Goal: Information Seeking & Learning: Learn about a topic

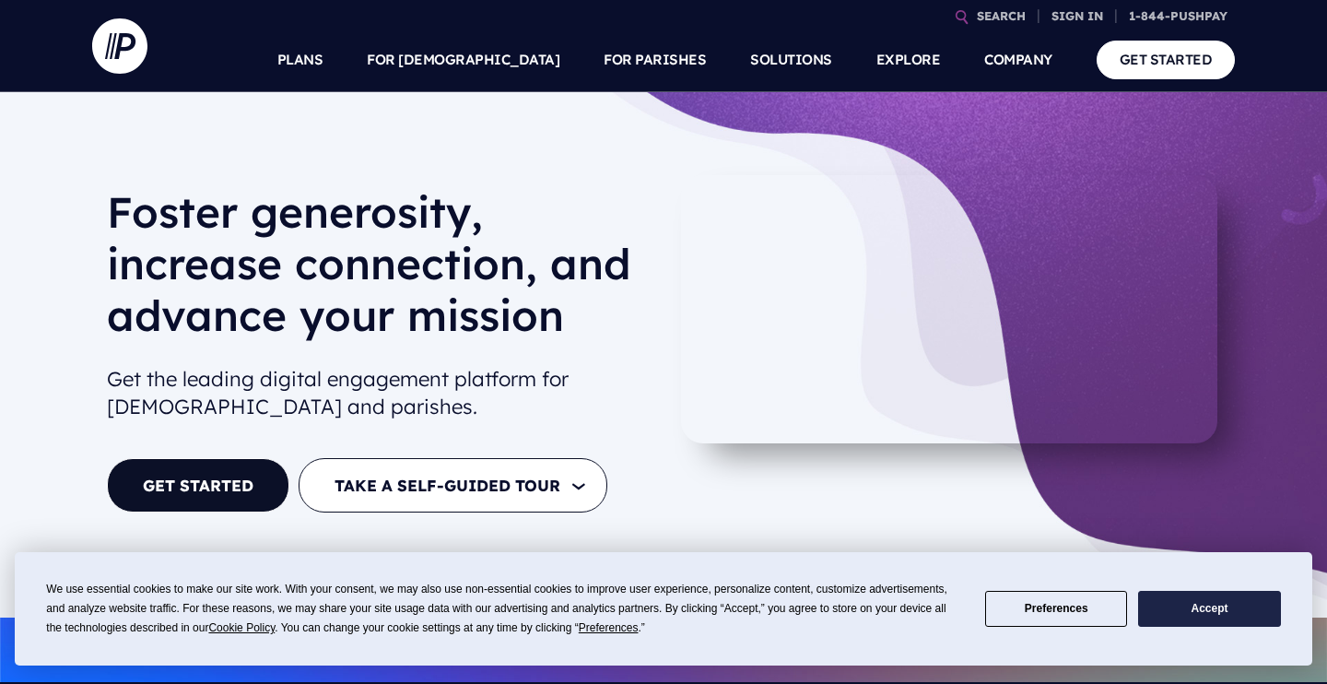
click at [195, 213] on h1 "Foster generosity, increase connection, and advance your mission" at bounding box center [378, 271] width 542 height 170
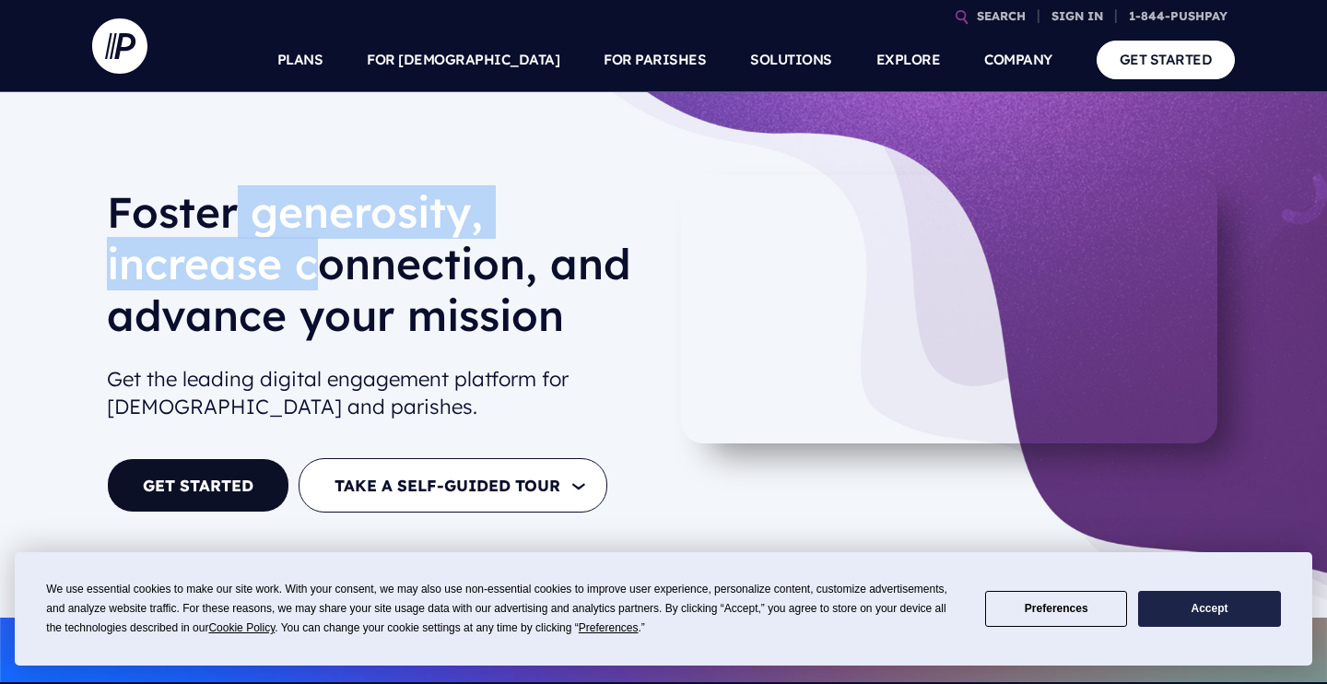
drag, startPoint x: 233, startPoint y: 215, endPoint x: 331, endPoint y: 283, distance: 119.1
click at [331, 283] on h1 "Foster generosity, increase connection, and advance your mission" at bounding box center [378, 271] width 542 height 170
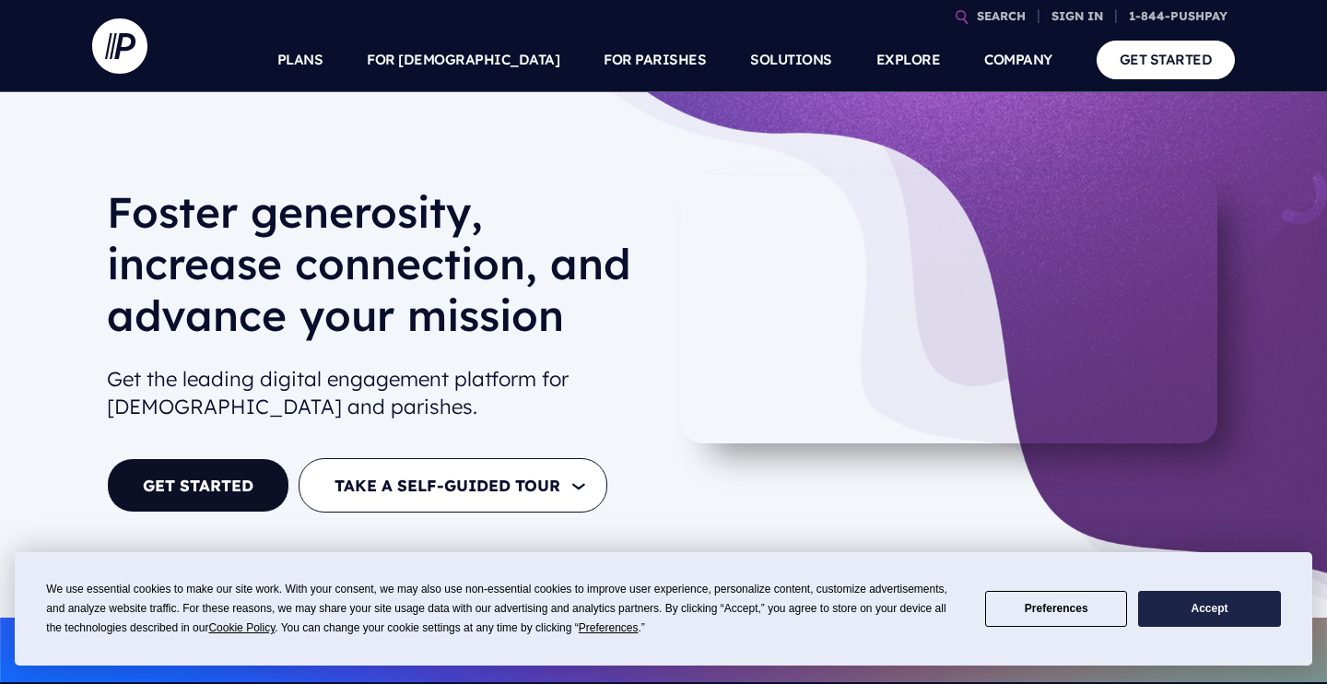
click at [1235, 602] on button "Accept" at bounding box center [1209, 609] width 142 height 36
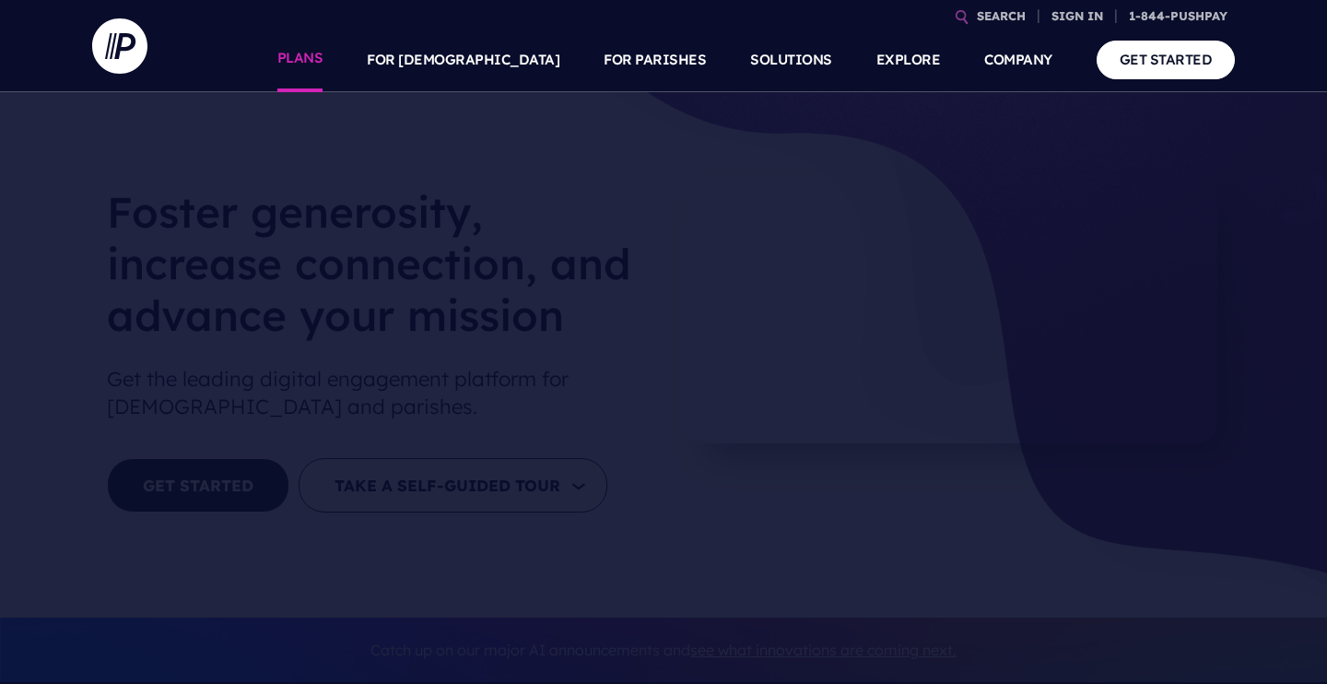
click at [323, 67] on link "PLANS" at bounding box center [300, 60] width 46 height 64
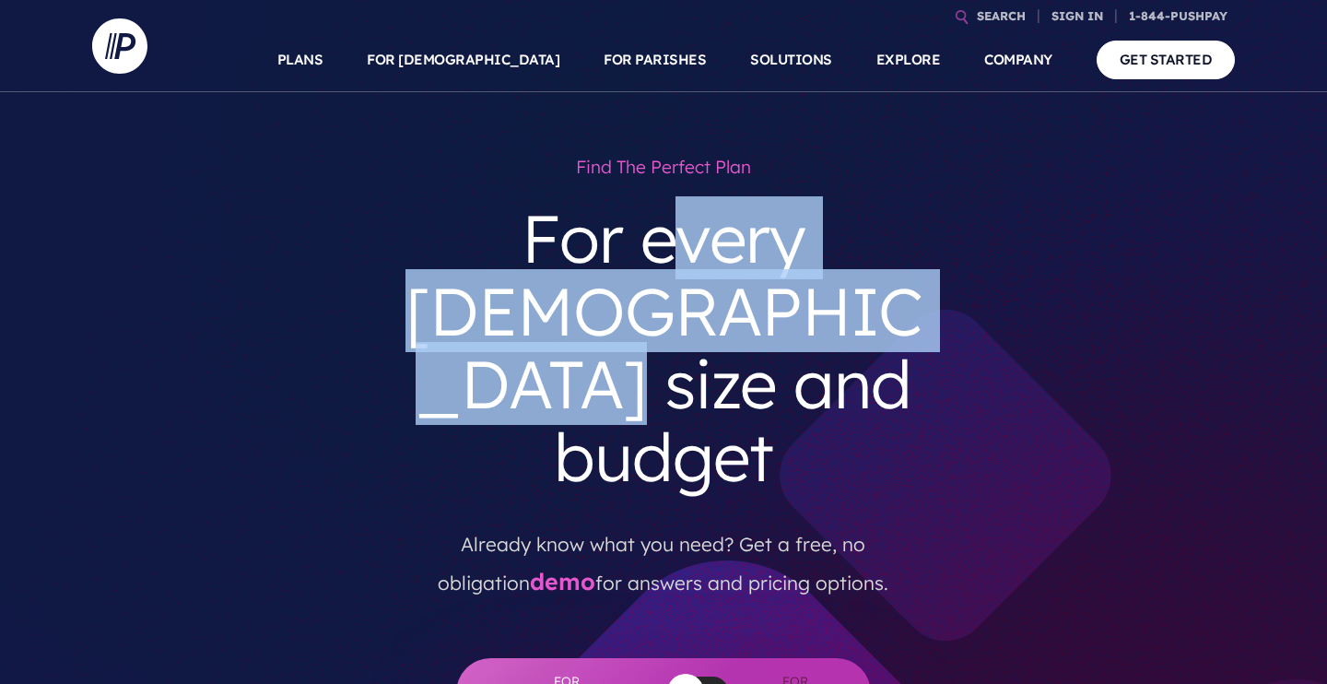
drag, startPoint x: 574, startPoint y: 253, endPoint x: 751, endPoint y: 322, distance: 189.6
click at [751, 322] on h3 "For every [DEMOGRAPHIC_DATA] size and budget" at bounding box center [663, 348] width 557 height 322
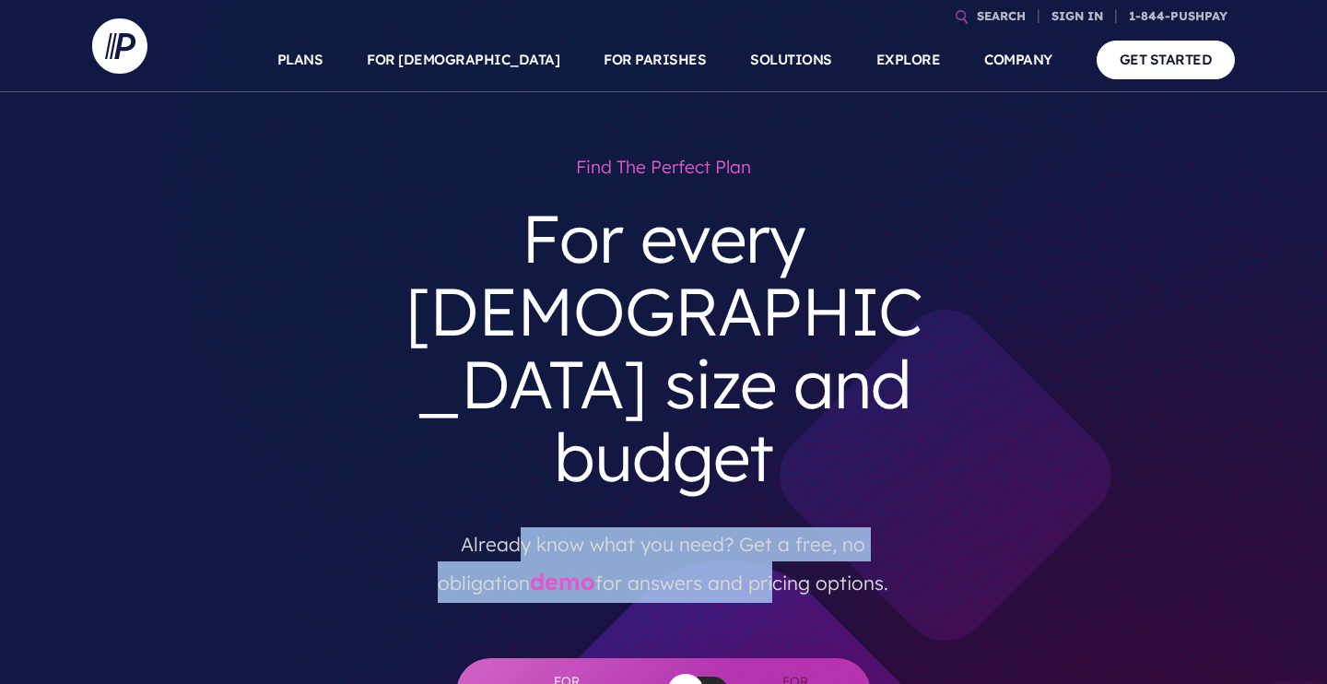
drag, startPoint x: 470, startPoint y: 395, endPoint x: 738, endPoint y: 426, distance: 269.8
click at [738, 509] on p "Already know what you need? Get a free, no obligation demo for answers and pric…" at bounding box center [663, 556] width 529 height 94
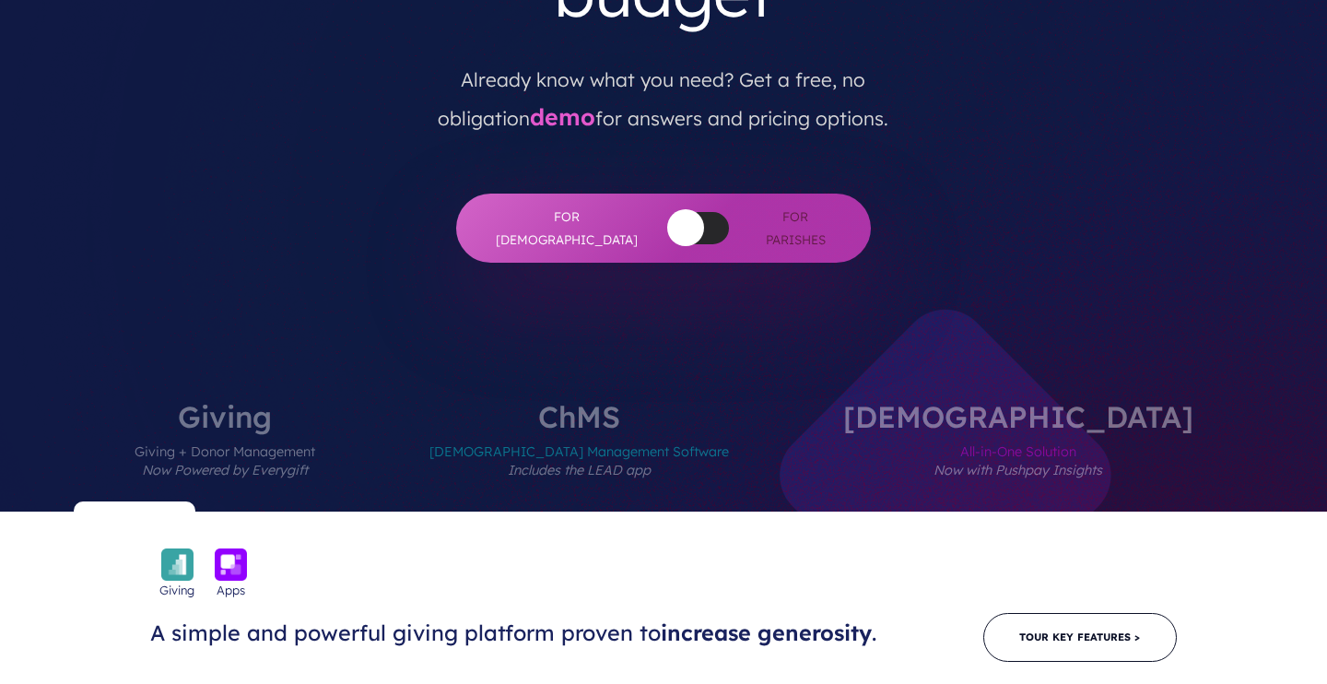
scroll to position [463, 0]
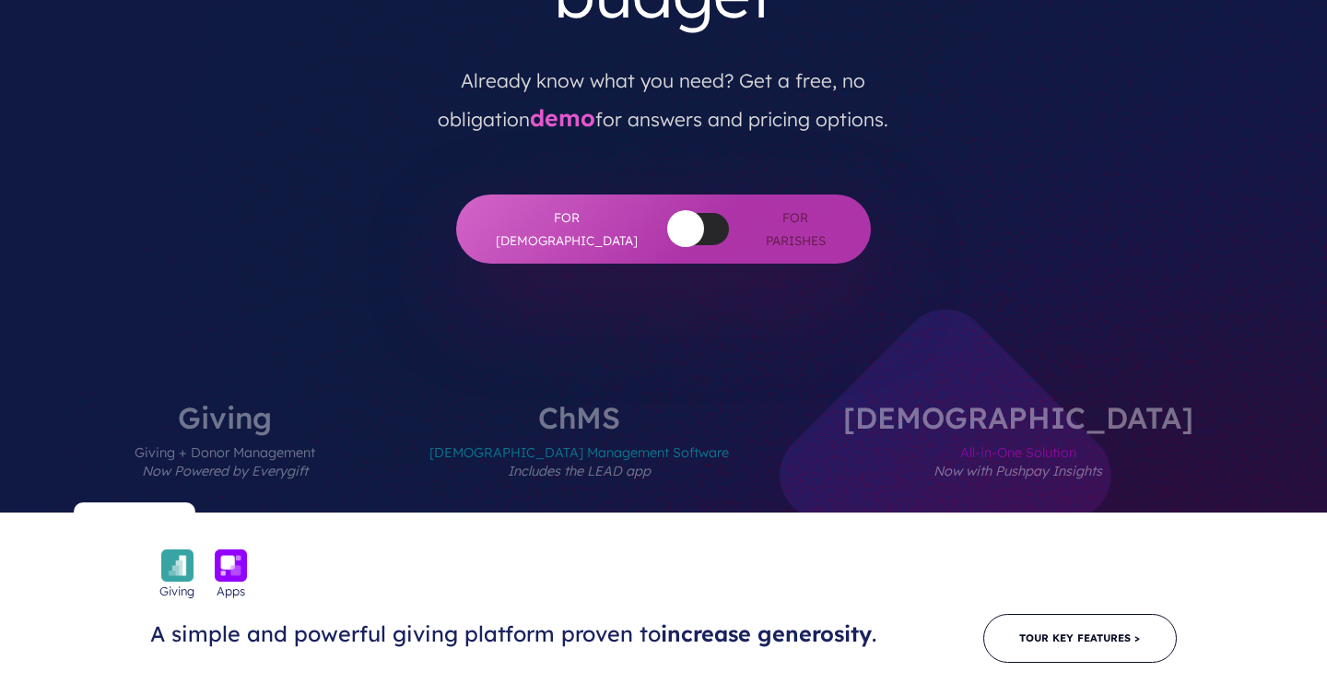
click at [667, 210] on button "button" at bounding box center [685, 228] width 37 height 37
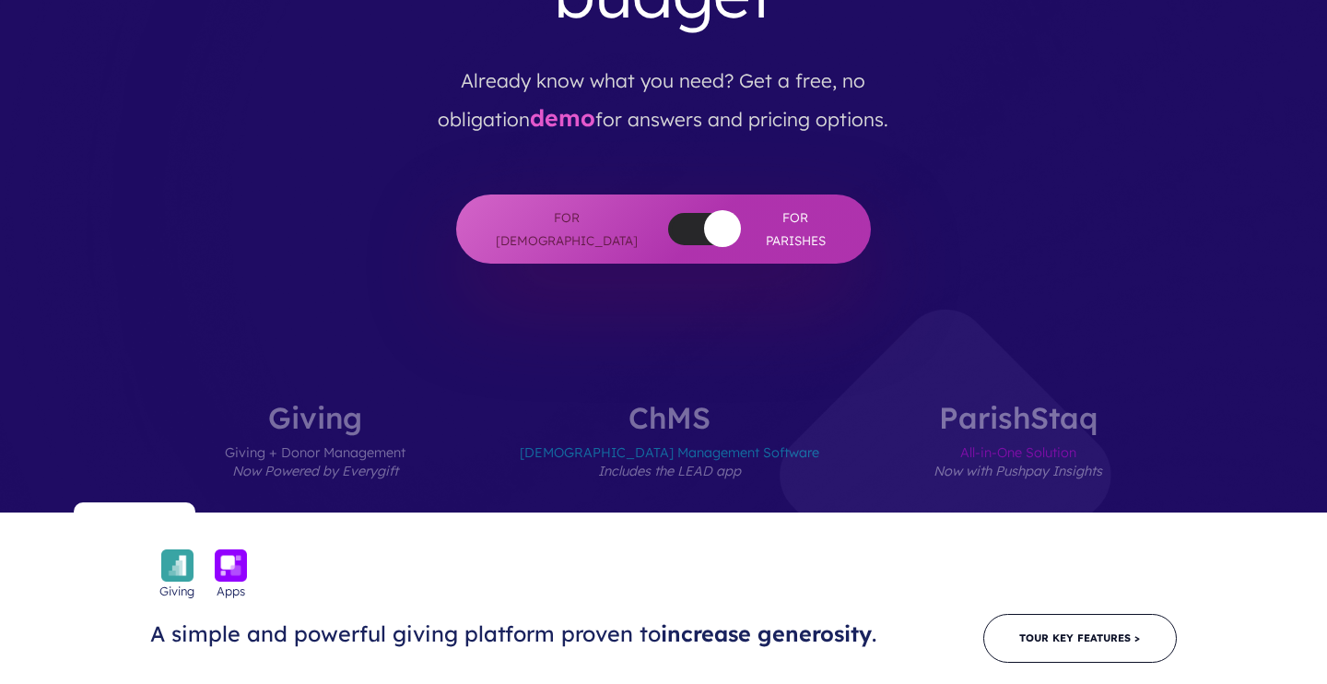
click at [545, 206] on span "For Churches" at bounding box center [566, 228] width 147 height 45
click at [668, 213] on div at bounding box center [698, 229] width 61 height 32
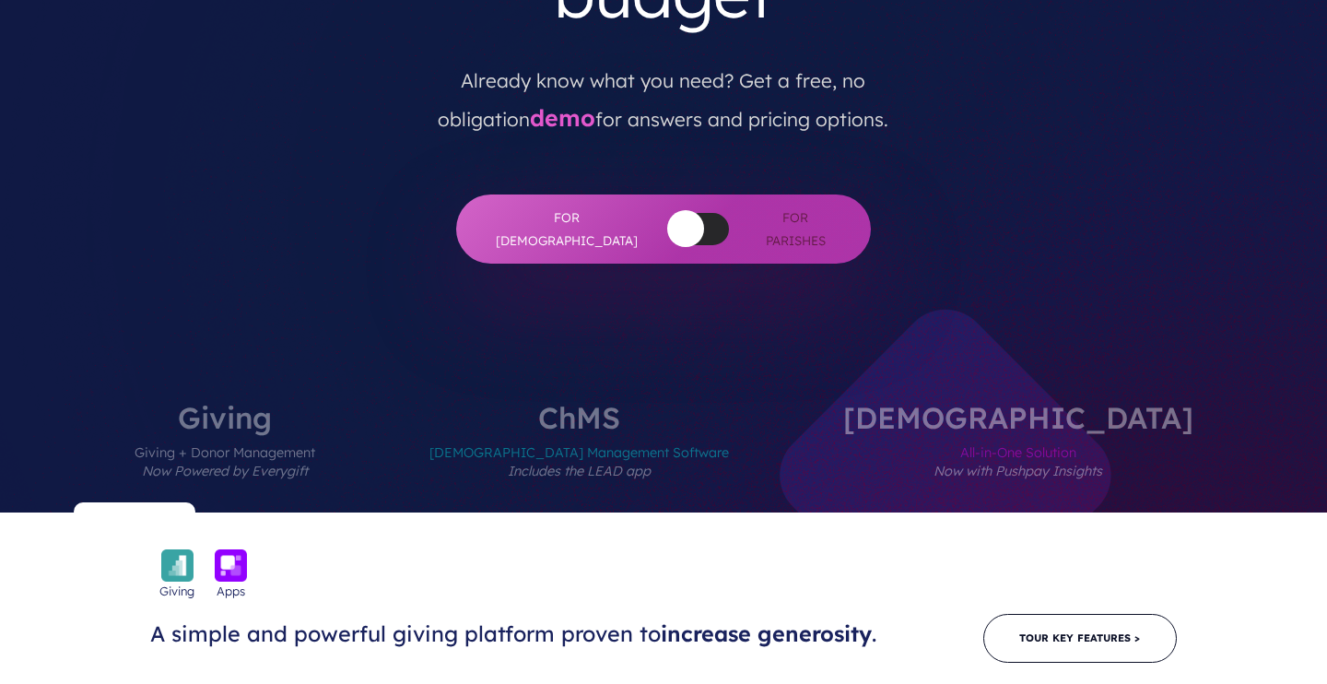
click at [667, 210] on button "button" at bounding box center [685, 228] width 37 height 37
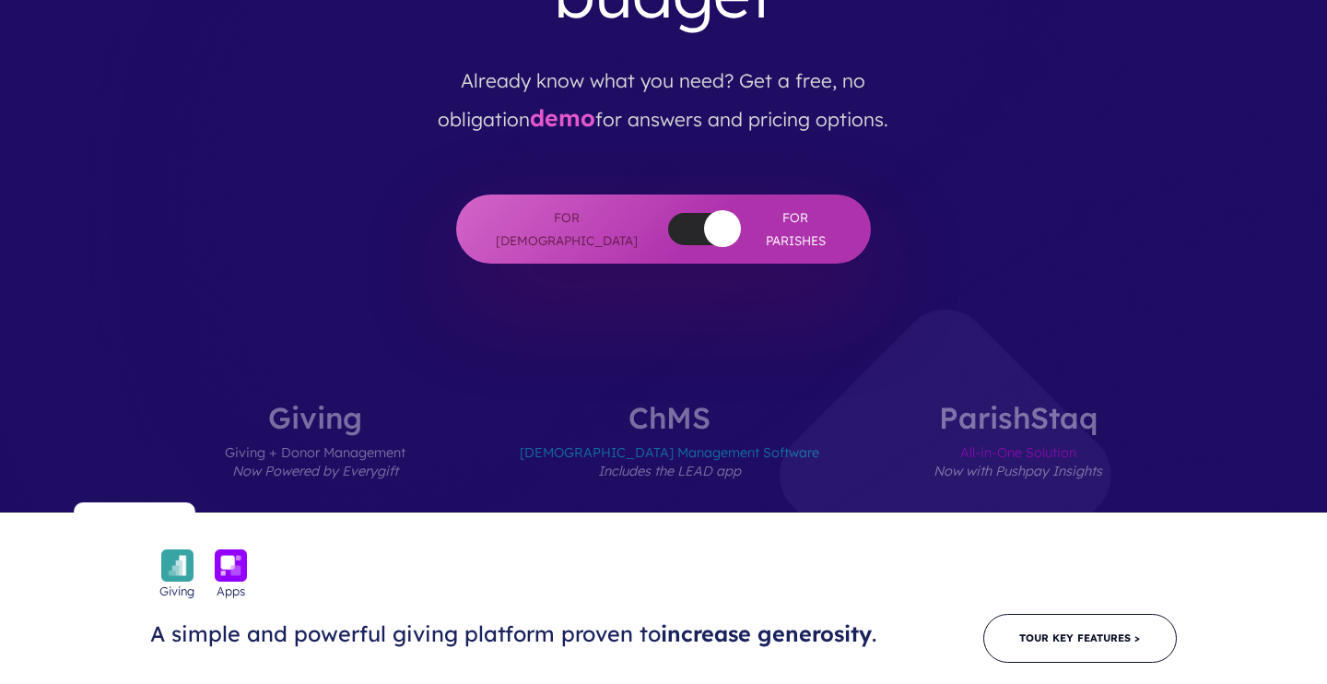
click at [668, 213] on div at bounding box center [698, 229] width 61 height 32
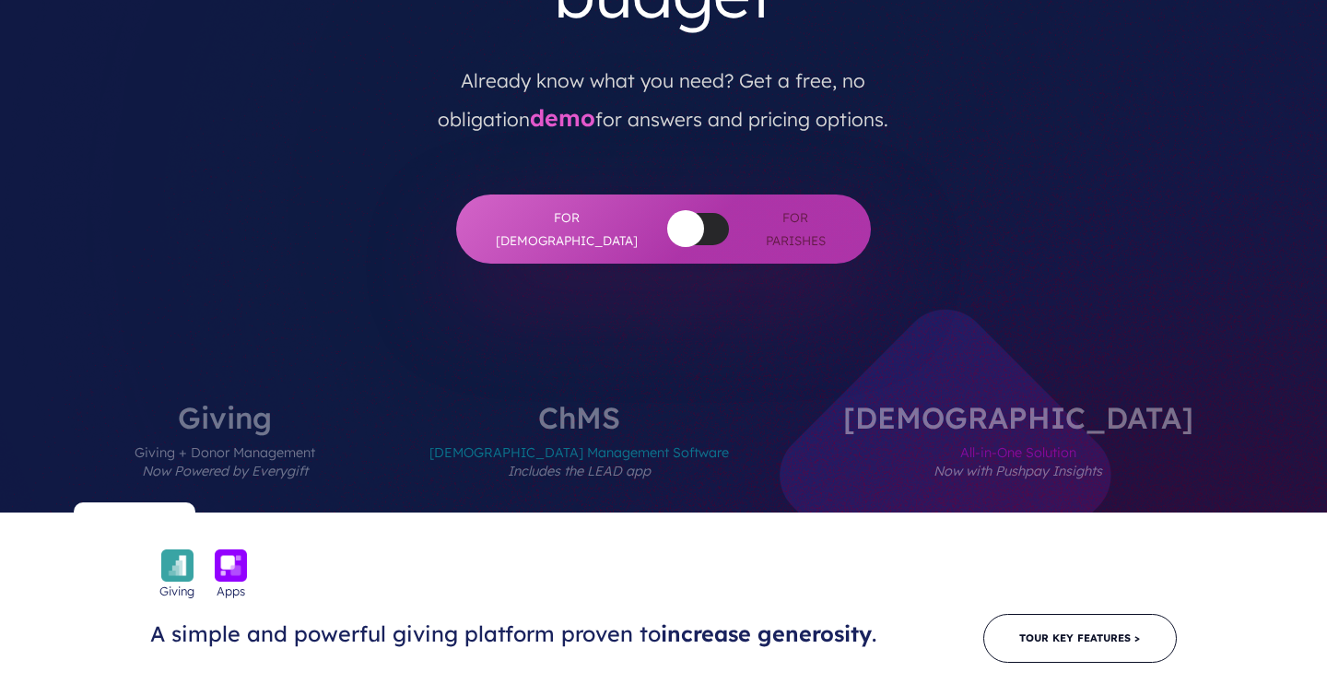
click at [667, 210] on button "button" at bounding box center [685, 228] width 37 height 37
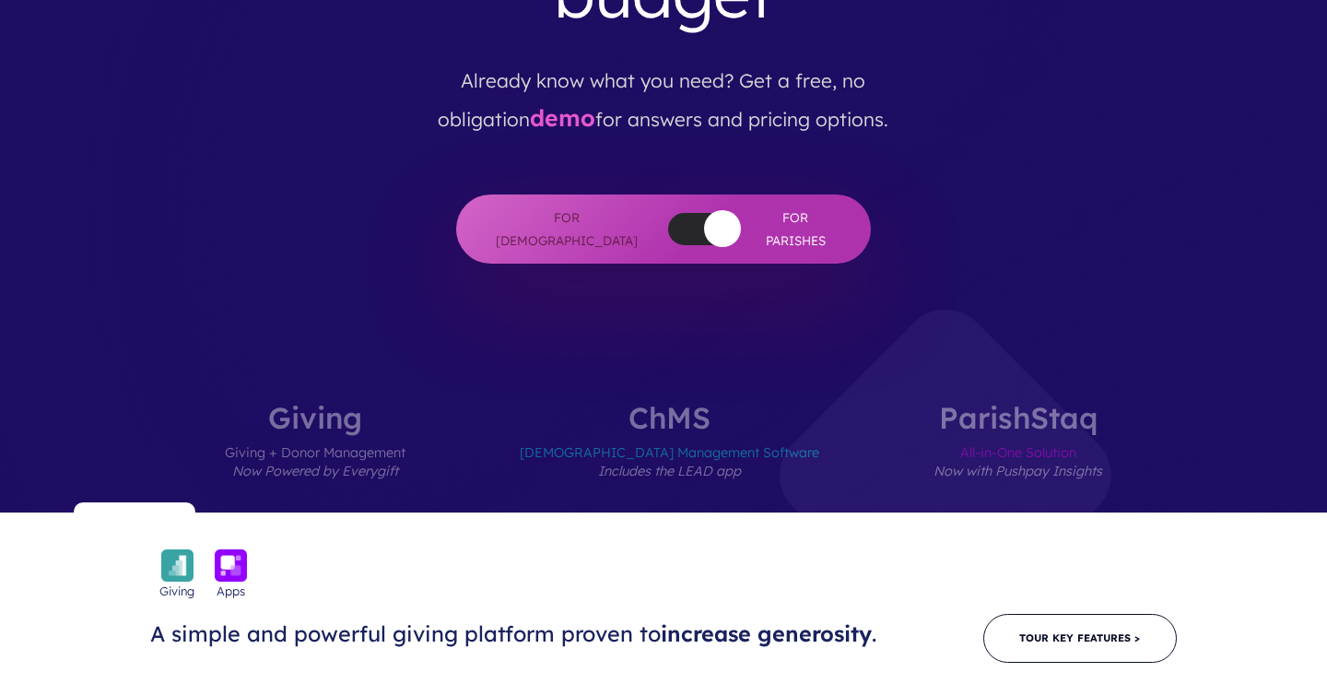
click at [668, 213] on div at bounding box center [698, 229] width 61 height 32
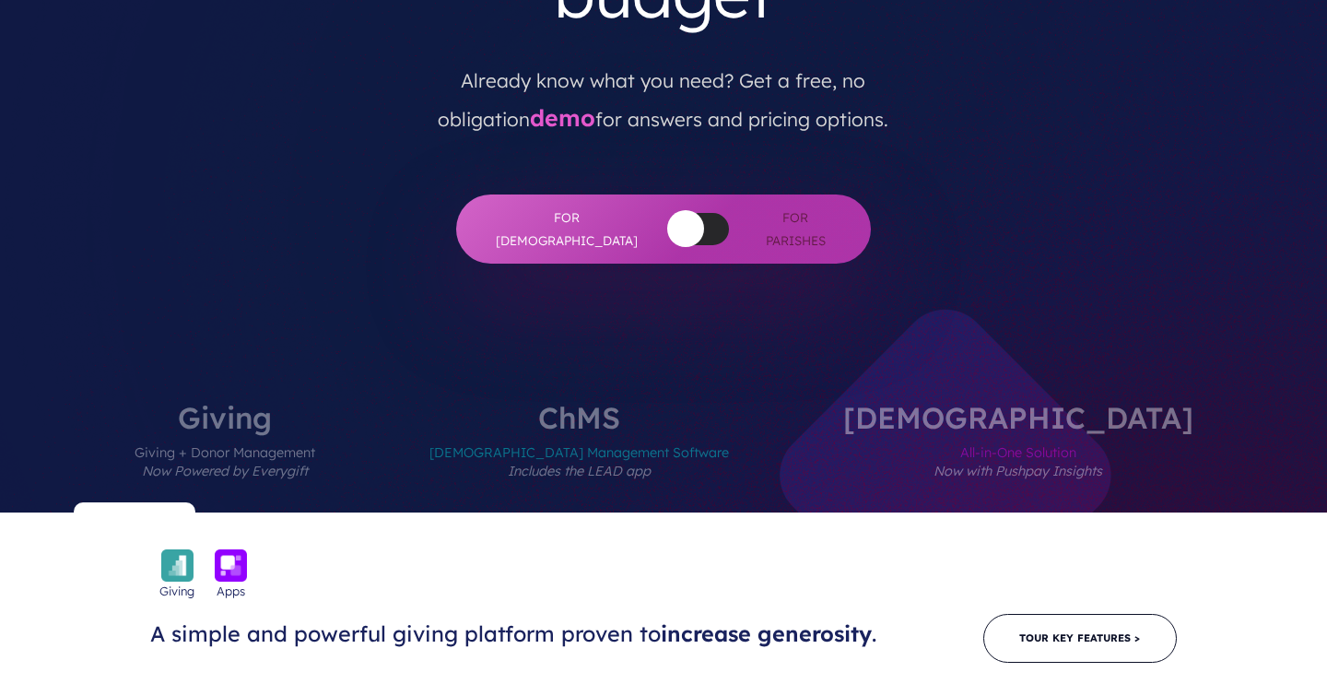
click at [667, 210] on button "button" at bounding box center [685, 228] width 37 height 37
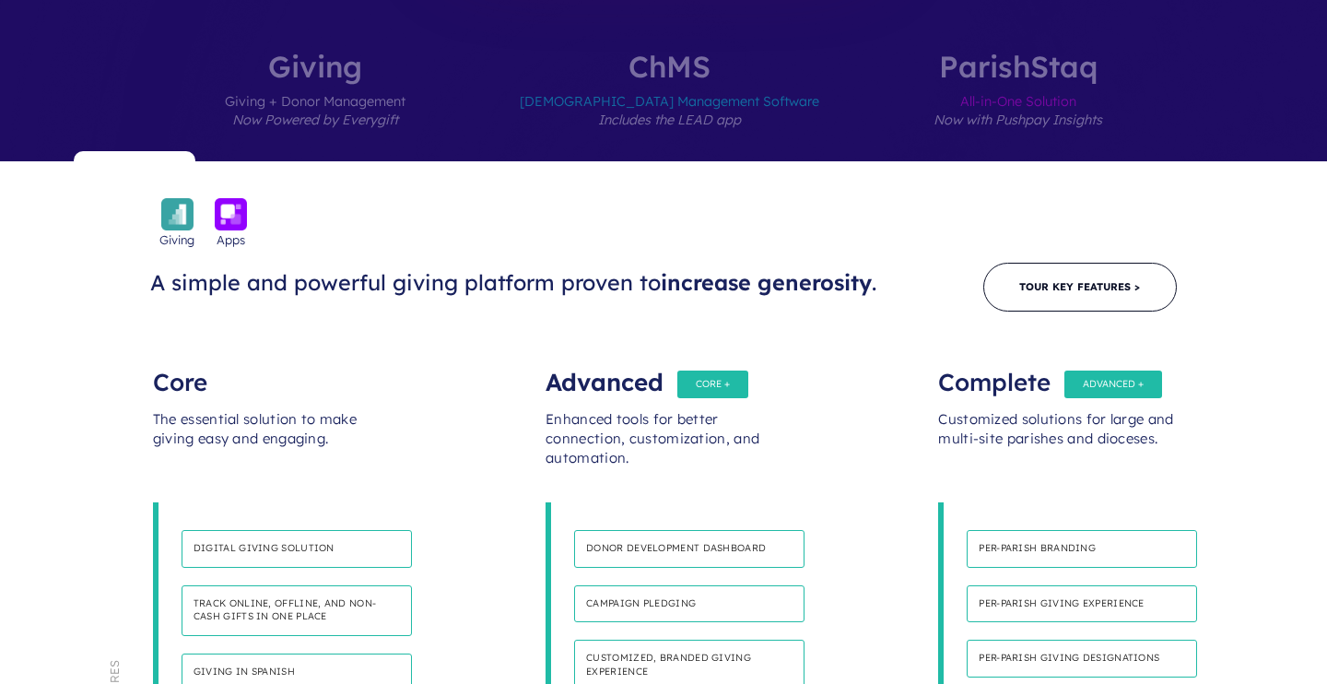
scroll to position [850, 0]
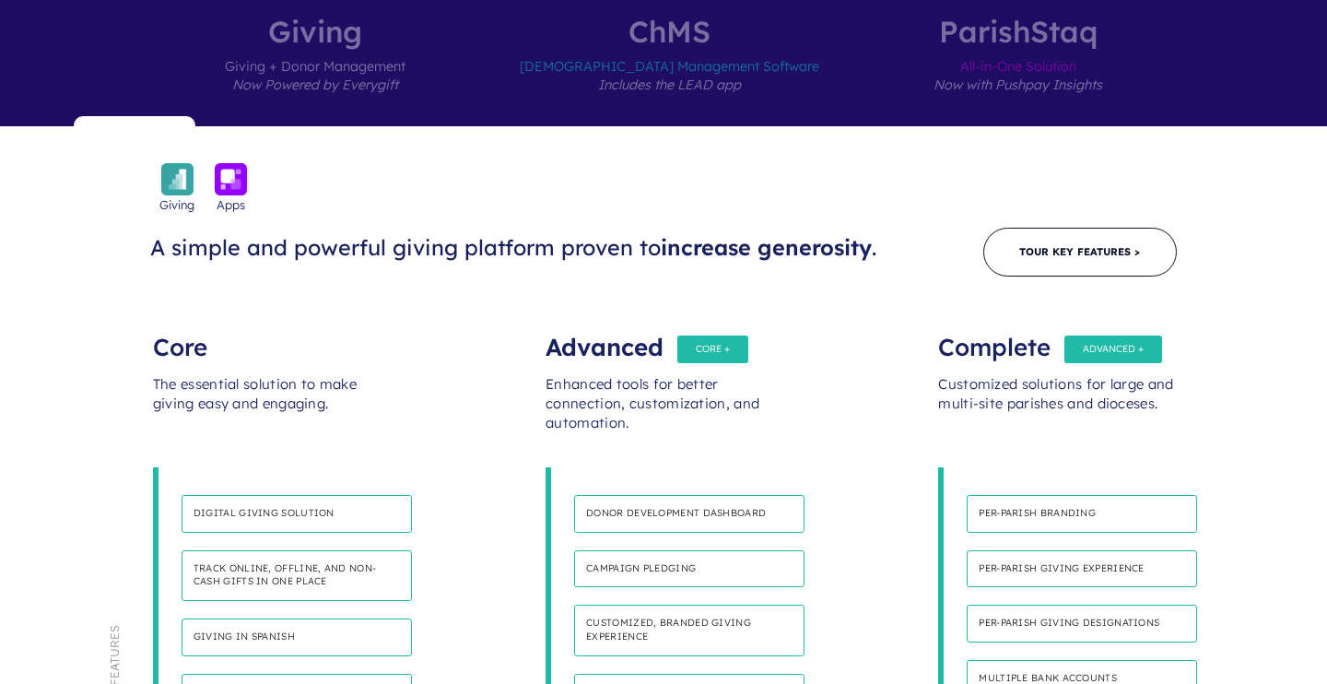
click at [174, 195] on span "Giving" at bounding box center [176, 204] width 35 height 18
click at [175, 163] on img at bounding box center [177, 179] width 32 height 32
click at [237, 163] on img at bounding box center [231, 179] width 32 height 32
click at [224, 163] on img at bounding box center [231, 179] width 32 height 32
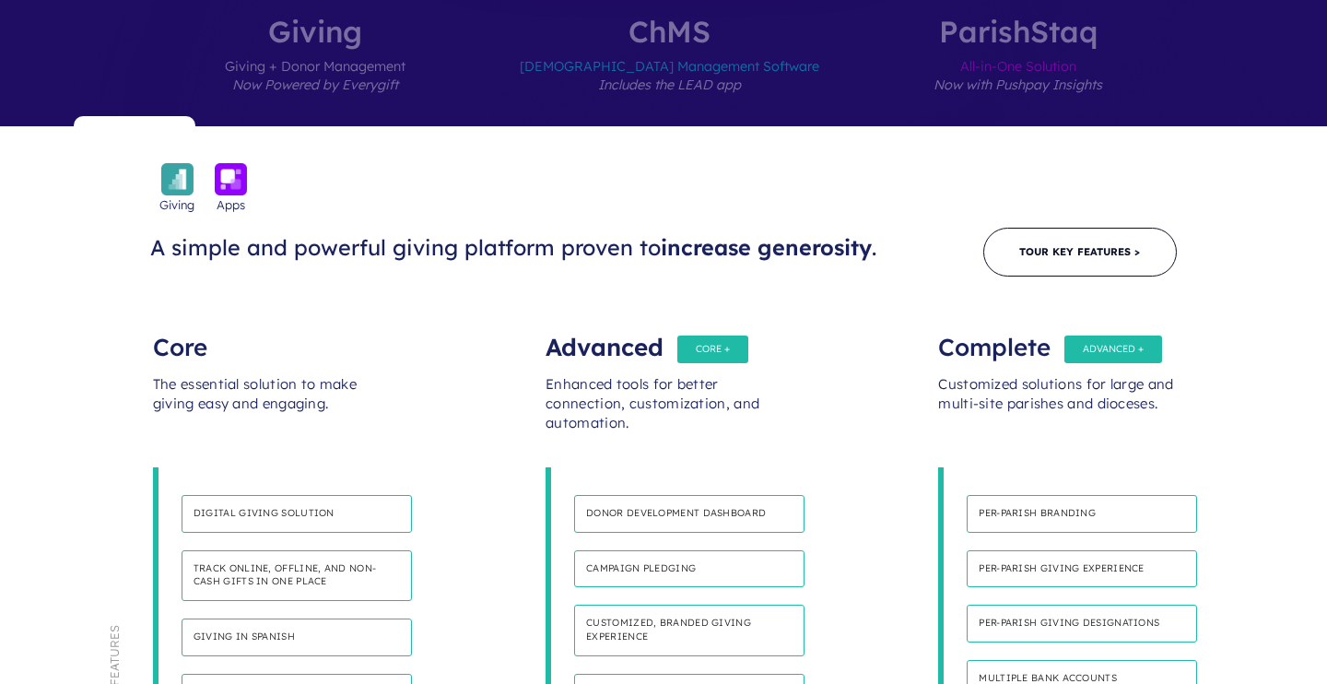
click at [254, 163] on div "Giving Apps" at bounding box center [663, 188] width 1179 height 51
click at [227, 195] on span "Apps" at bounding box center [231, 204] width 29 height 18
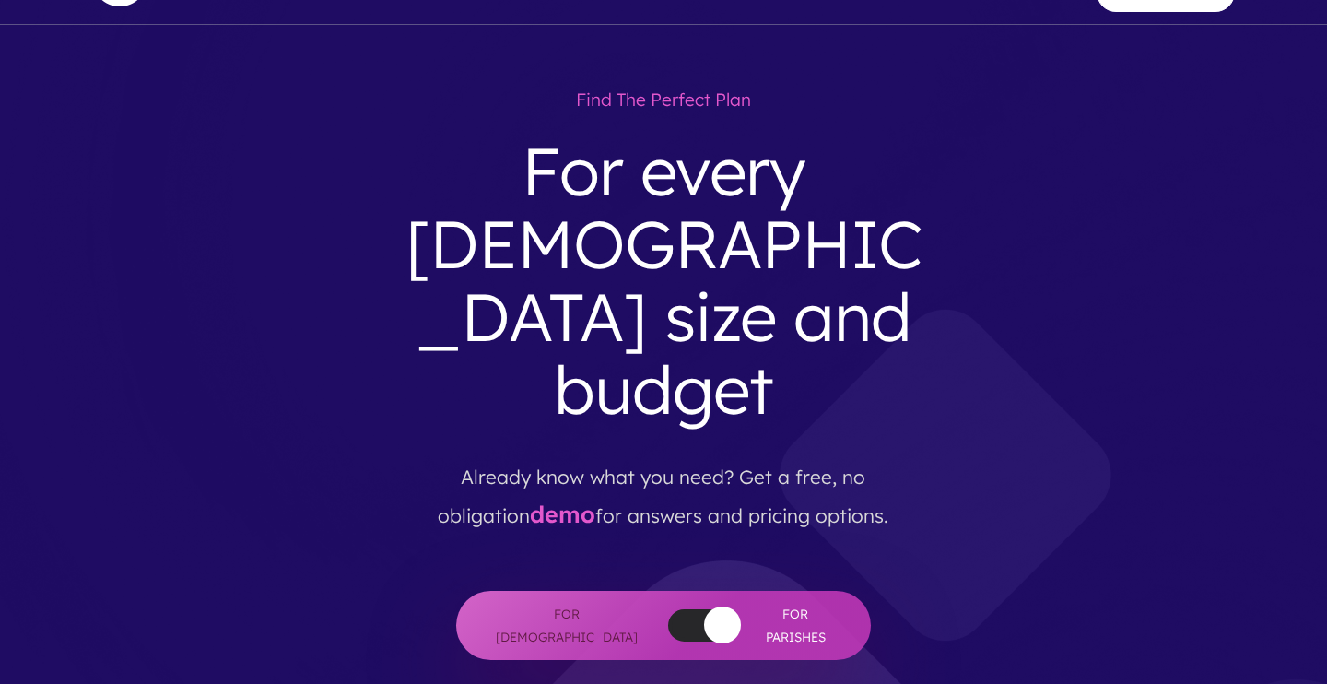
scroll to position [0, 0]
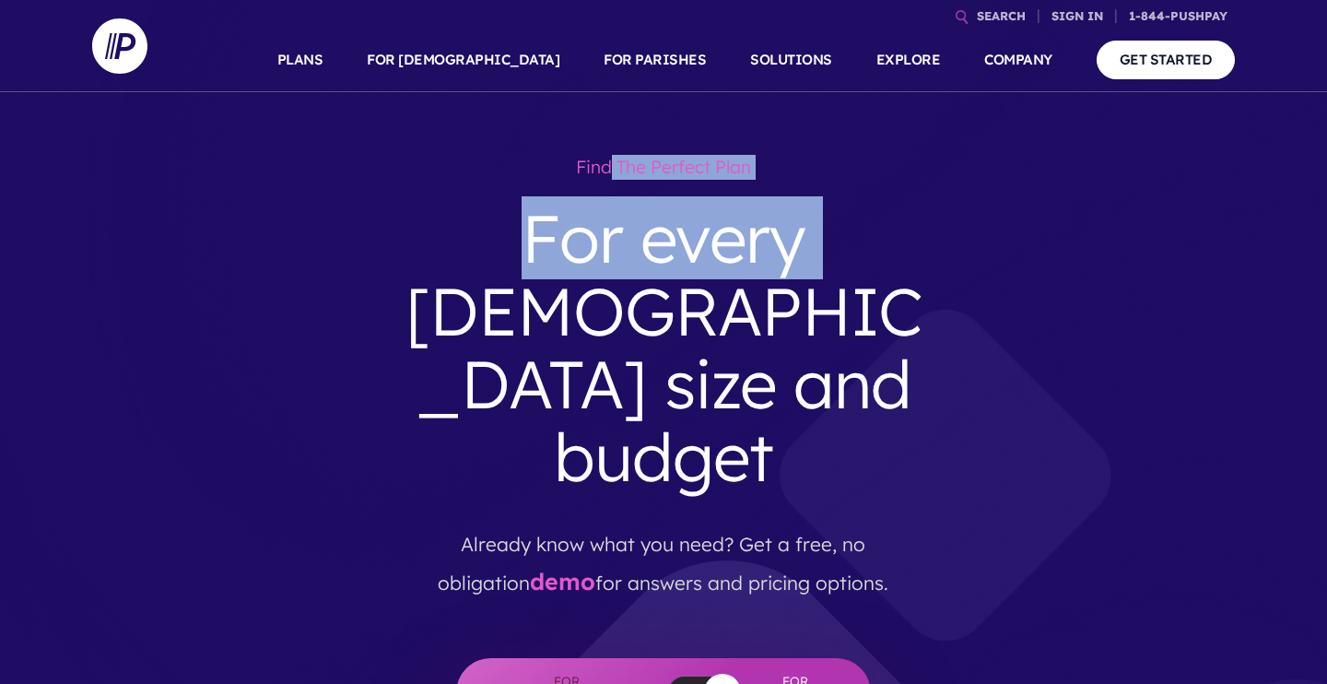
drag, startPoint x: 612, startPoint y: 172, endPoint x: 714, endPoint y: 222, distance: 113.7
click at [714, 221] on div "Find the perfect plan For every church size and budget Already know what you ne…" at bounding box center [663, 437] width 557 height 580
click at [714, 222] on h3 "For every church size and budget" at bounding box center [663, 348] width 557 height 322
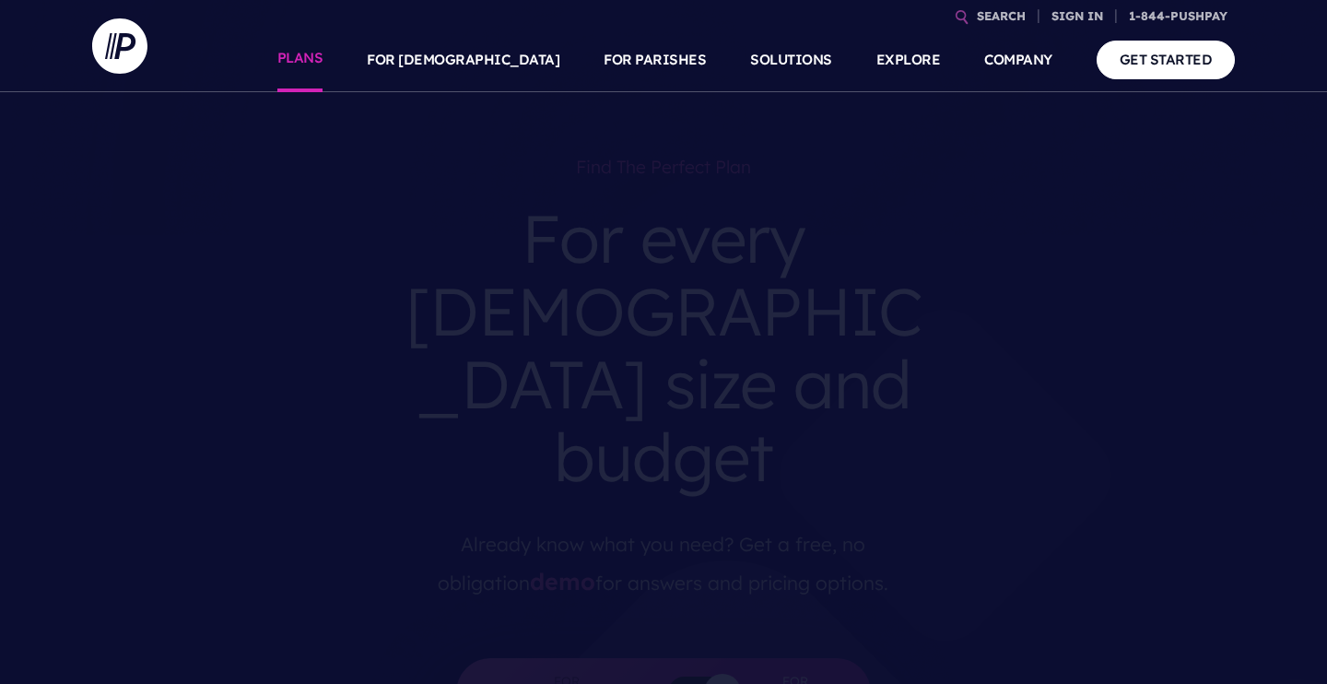
click at [323, 59] on link "PLANS" at bounding box center [300, 60] width 46 height 64
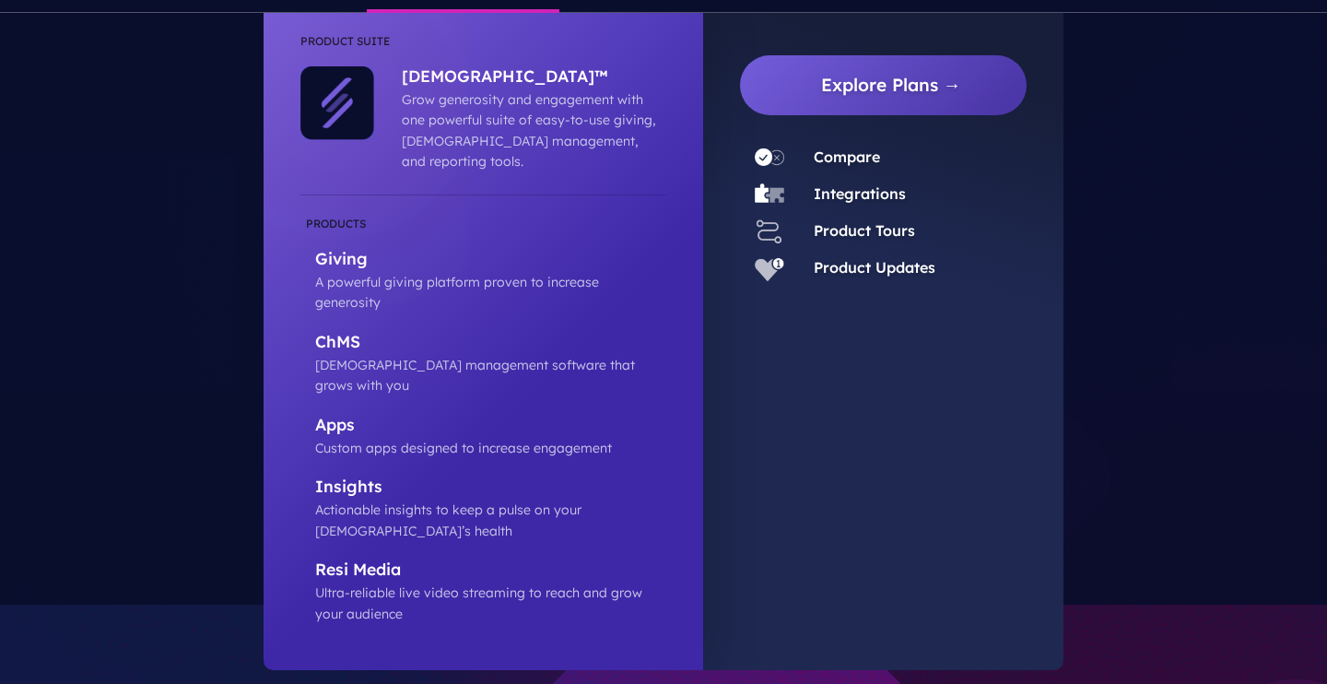
scroll to position [45, 0]
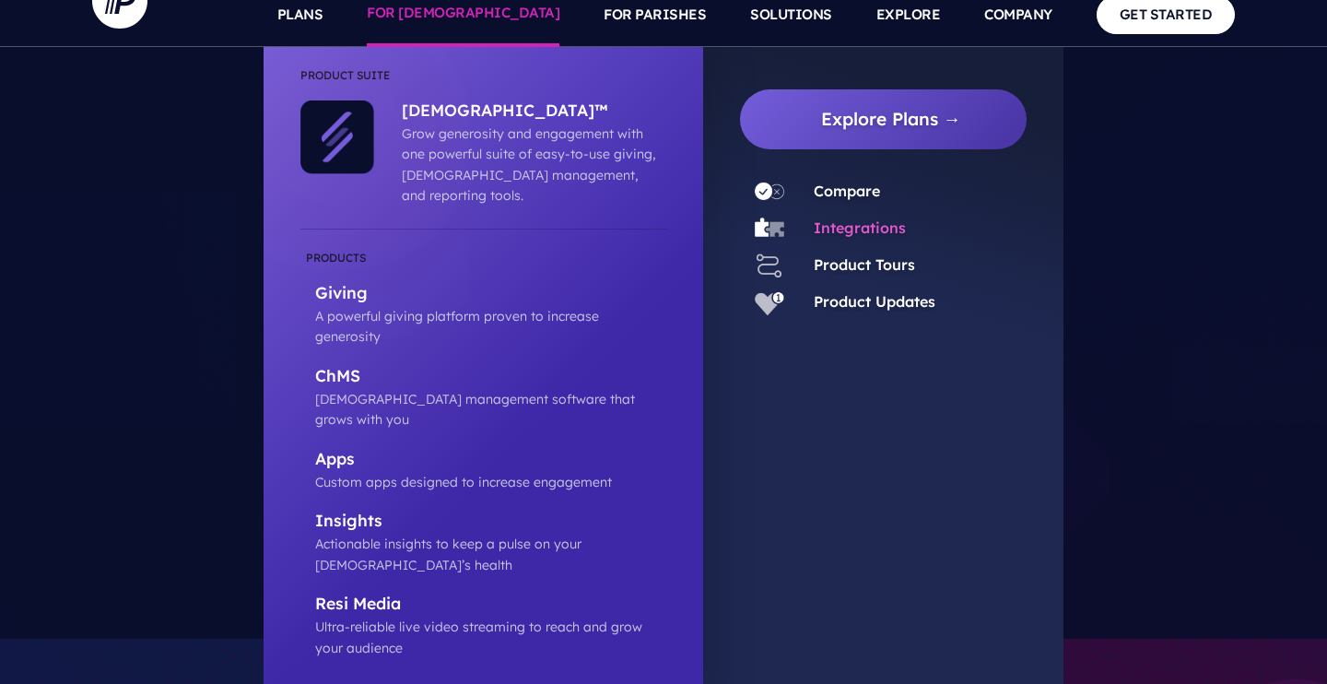
click at [834, 229] on link "Integrations" at bounding box center [860, 227] width 92 height 18
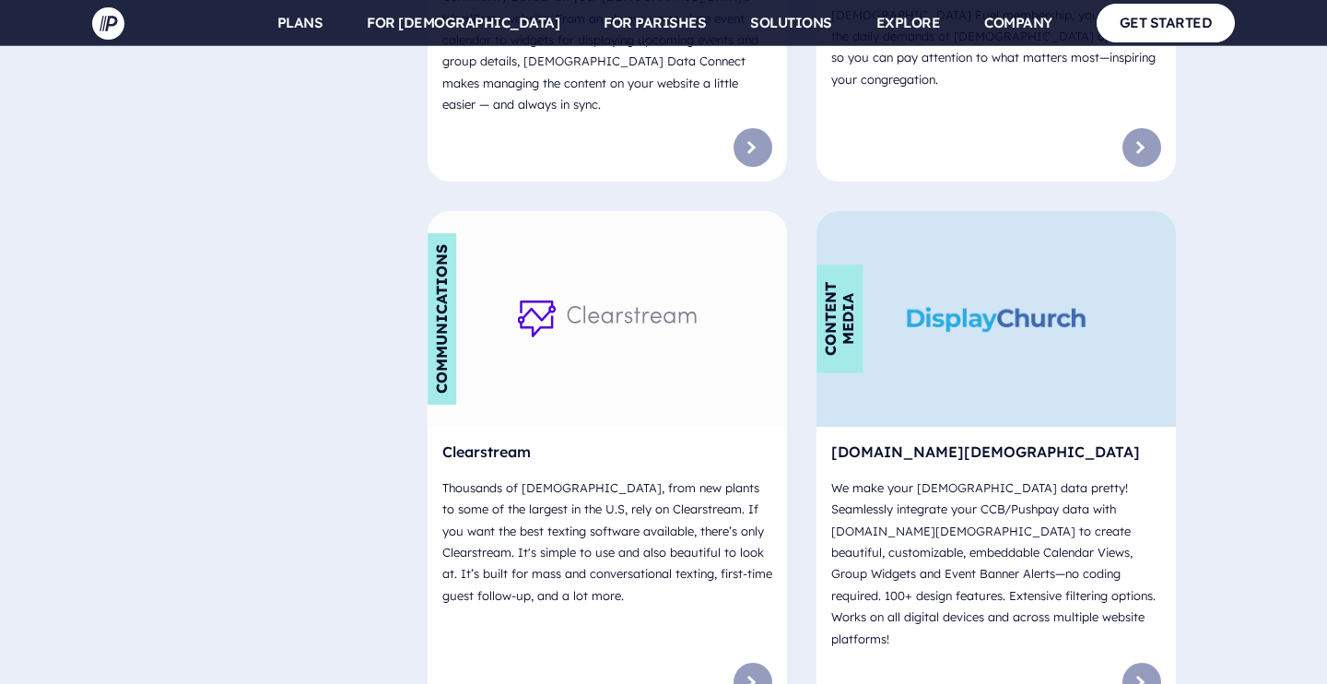
scroll to position [3719, 0]
drag, startPoint x: 1002, startPoint y: 397, endPoint x: 1080, endPoint y: 399, distance: 78.3
click at [1080, 469] on p "We make your [DEMOGRAPHIC_DATA] data pretty! Seamlessly integrate your CCB/Push…" at bounding box center [996, 562] width 330 height 187
copy p "[DOMAIN_NAME][DEMOGRAPHIC_DATA]"
drag, startPoint x: 515, startPoint y: 376, endPoint x: 629, endPoint y: 369, distance: 114.5
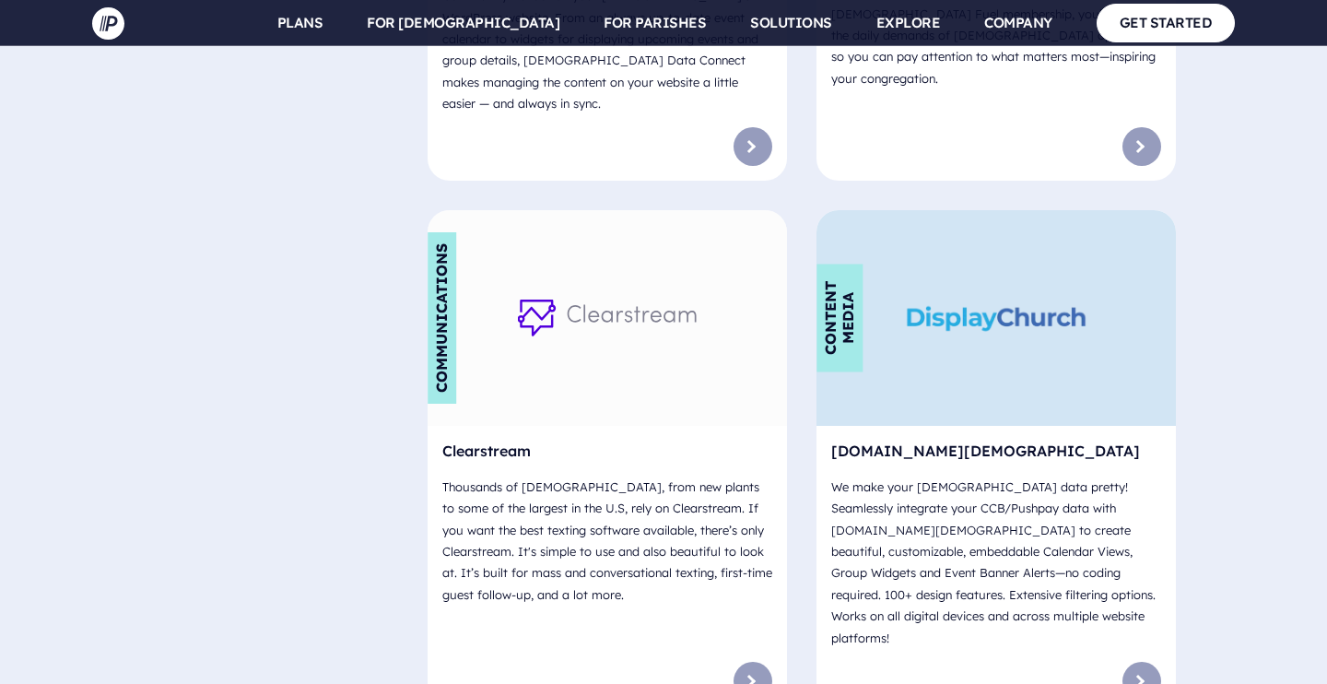
click at [629, 469] on p "Thousands of churches, from new plants to some of the largest in the U.S, rely …" at bounding box center [607, 541] width 330 height 144
click at [745, 662] on link at bounding box center [752, 681] width 39 height 39
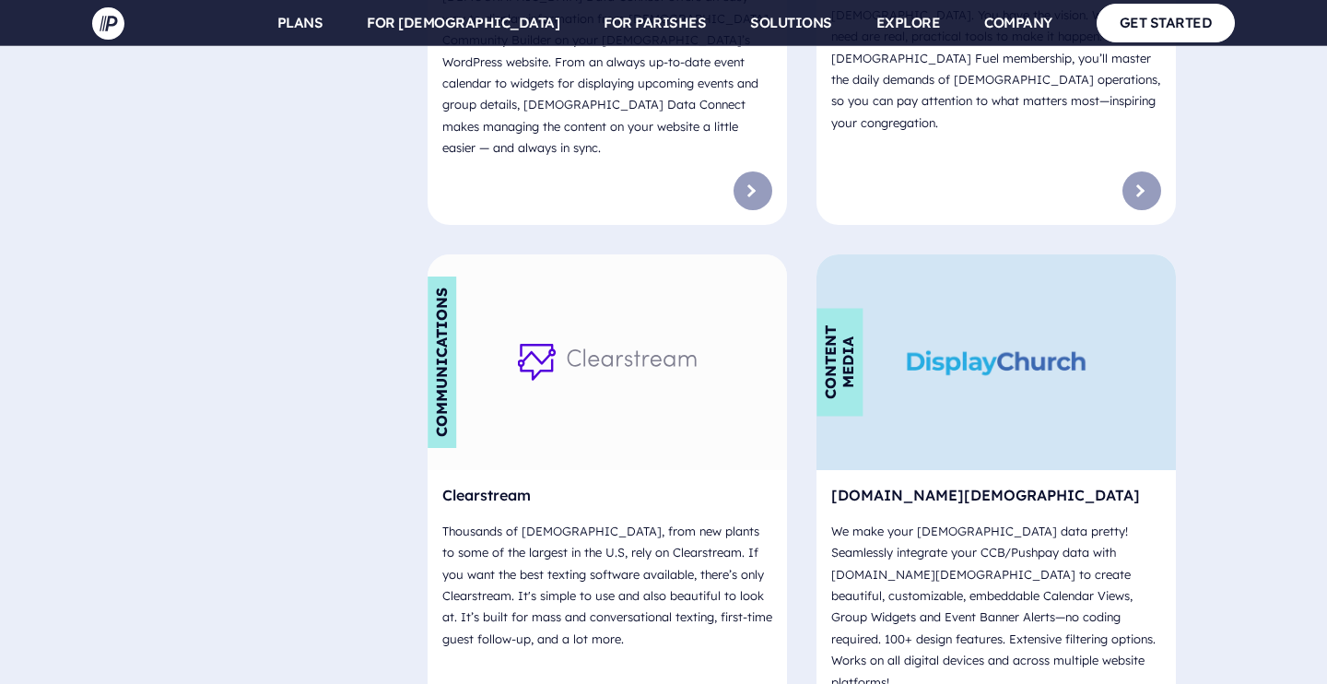
scroll to position [3678, 0]
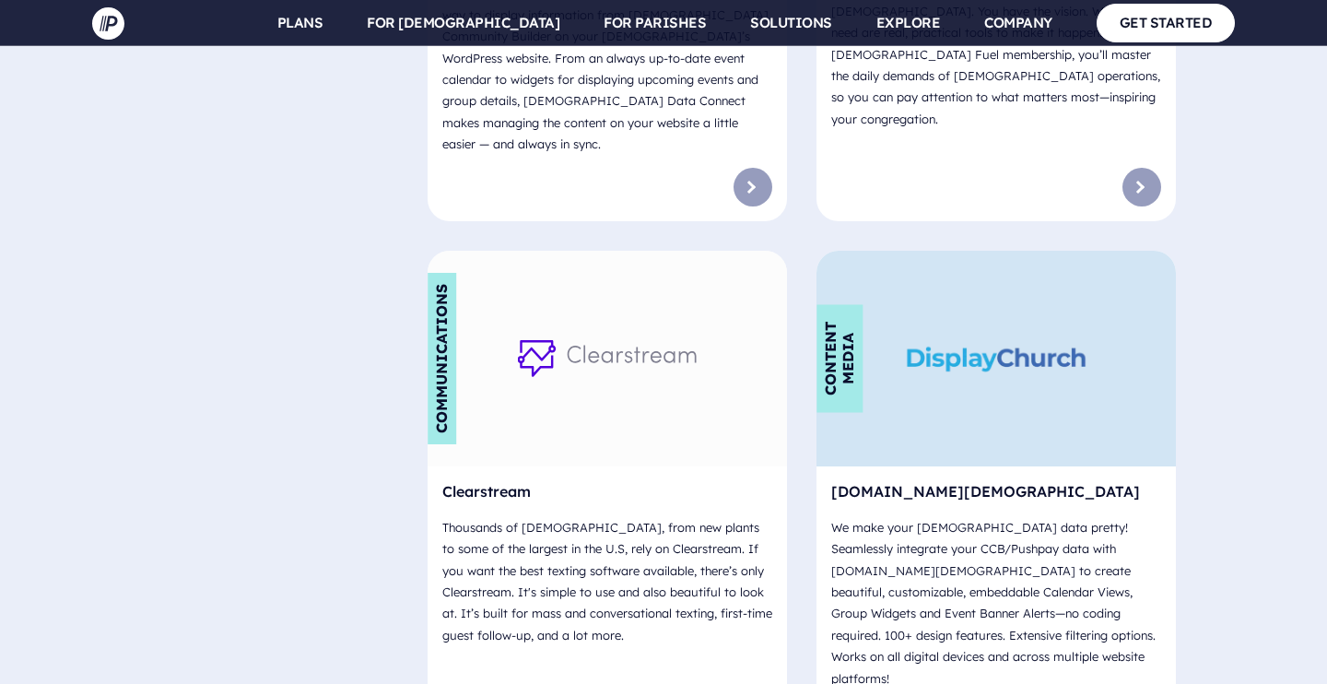
click at [497, 481] on h6 "Clearstream" at bounding box center [607, 495] width 330 height 28
drag, startPoint x: 533, startPoint y: 374, endPoint x: 445, endPoint y: 386, distance: 88.3
click at [445, 481] on h6 "Clearstream" at bounding box center [607, 495] width 330 height 28
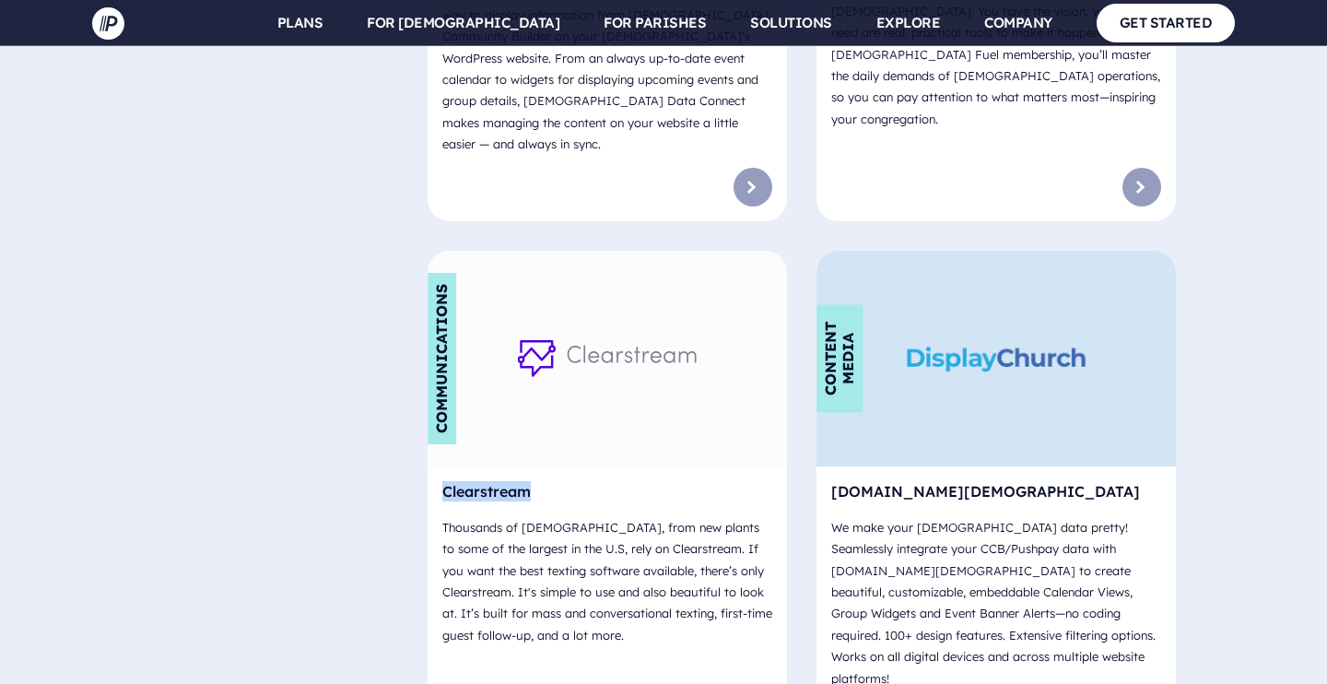
copy h6 "Clearstream"
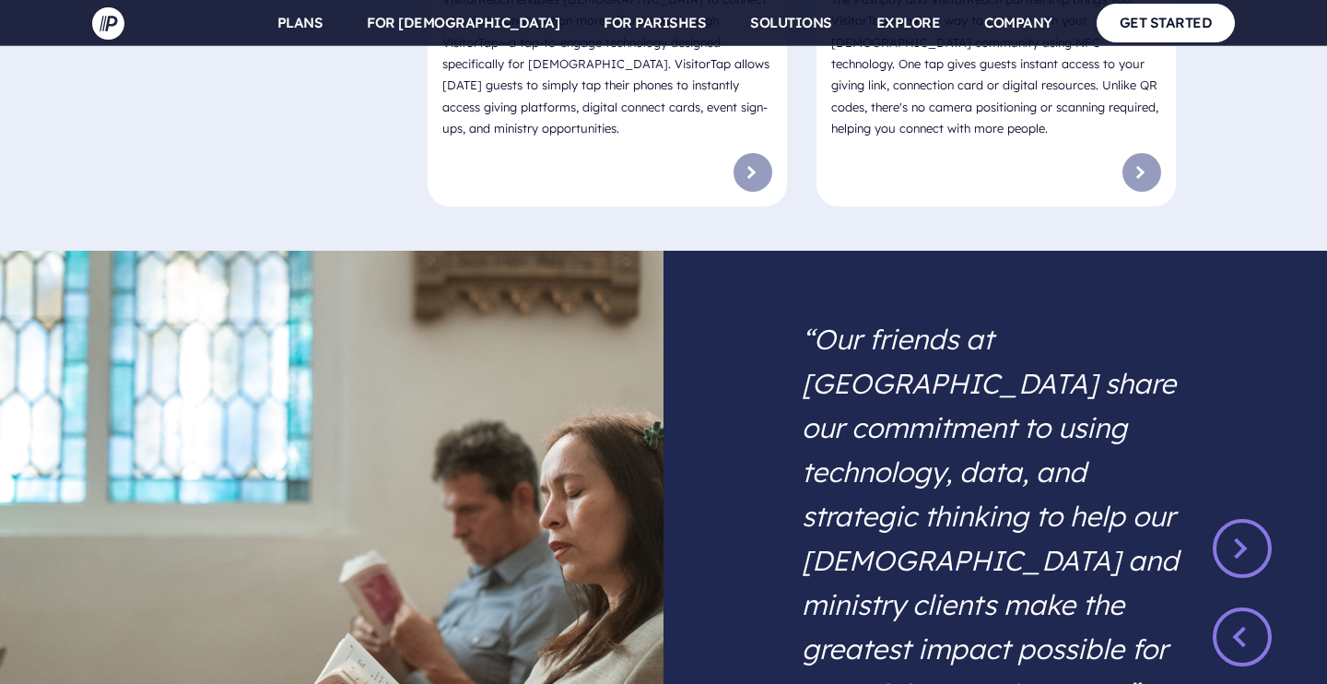
scroll to position [14021, 0]
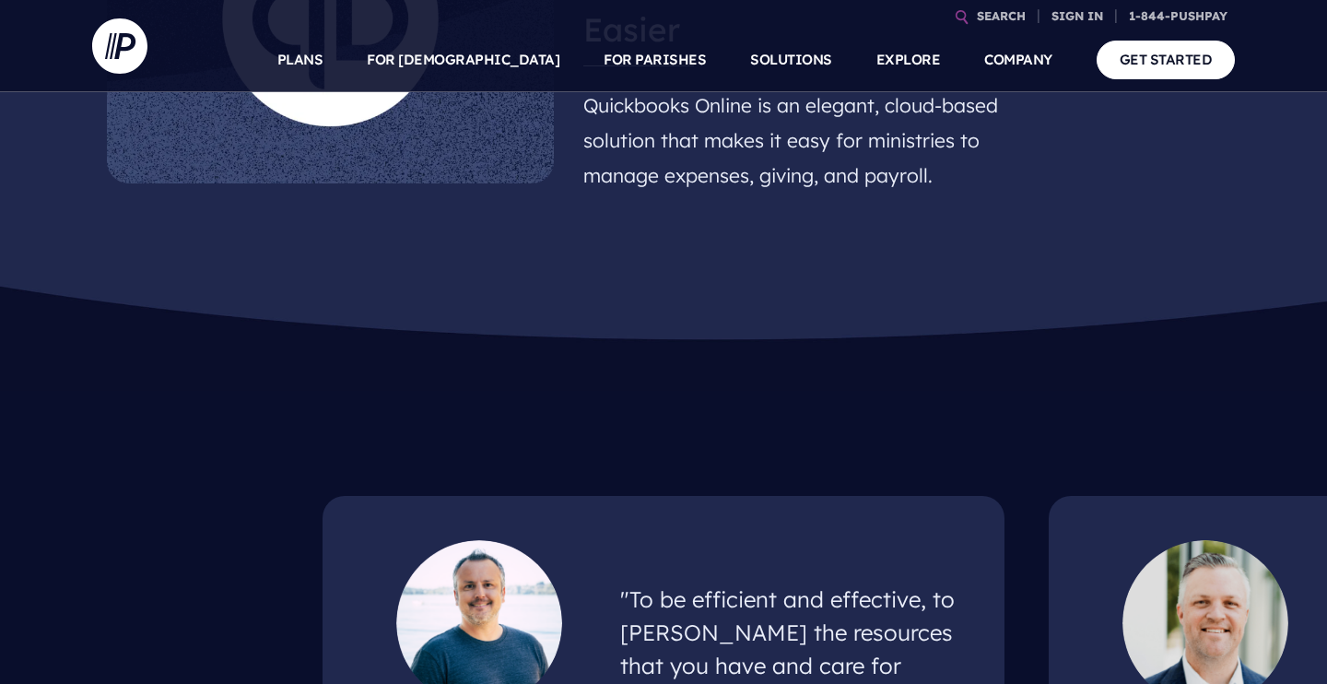
scroll to position [1221, 0]
